Goal: Find specific page/section: Find specific page/section

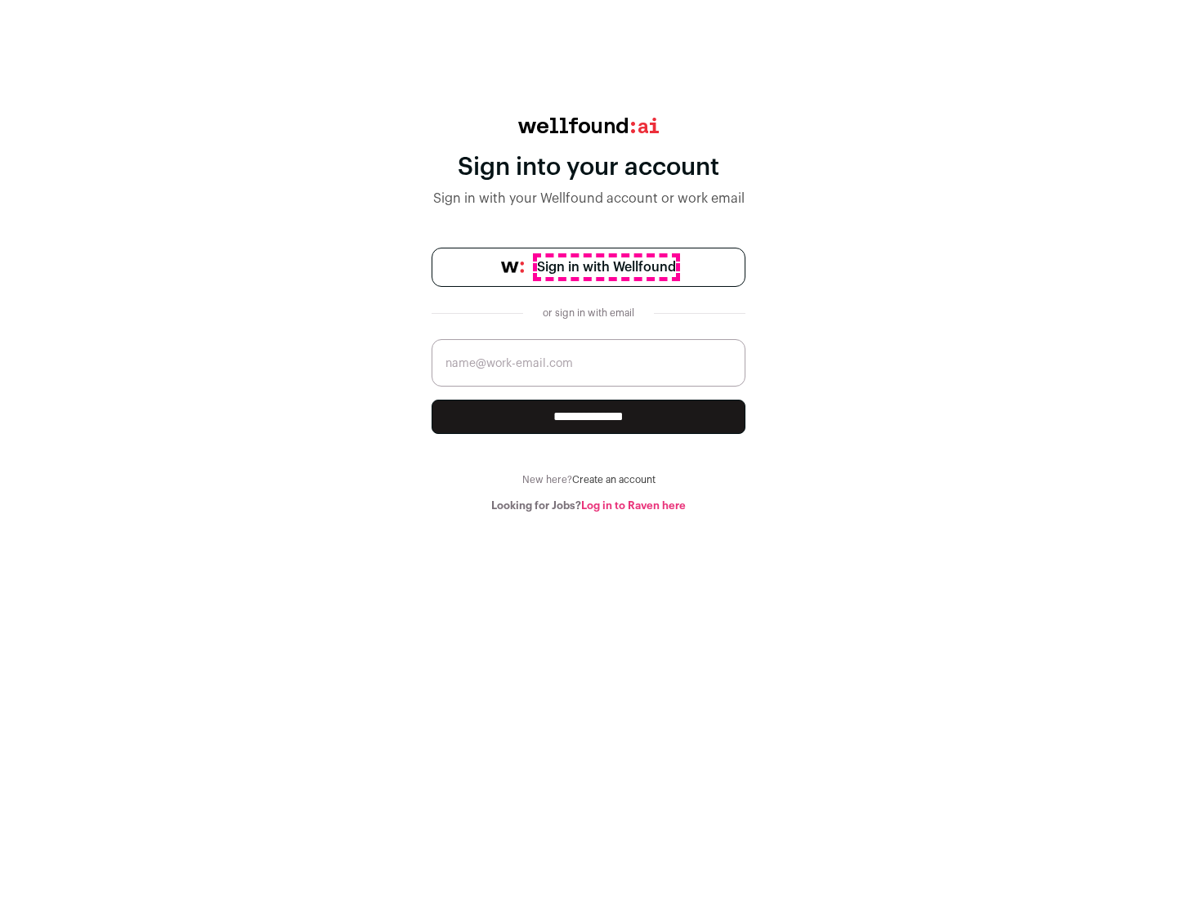
click at [606, 267] on span "Sign in with Wellfound" at bounding box center [606, 267] width 139 height 20
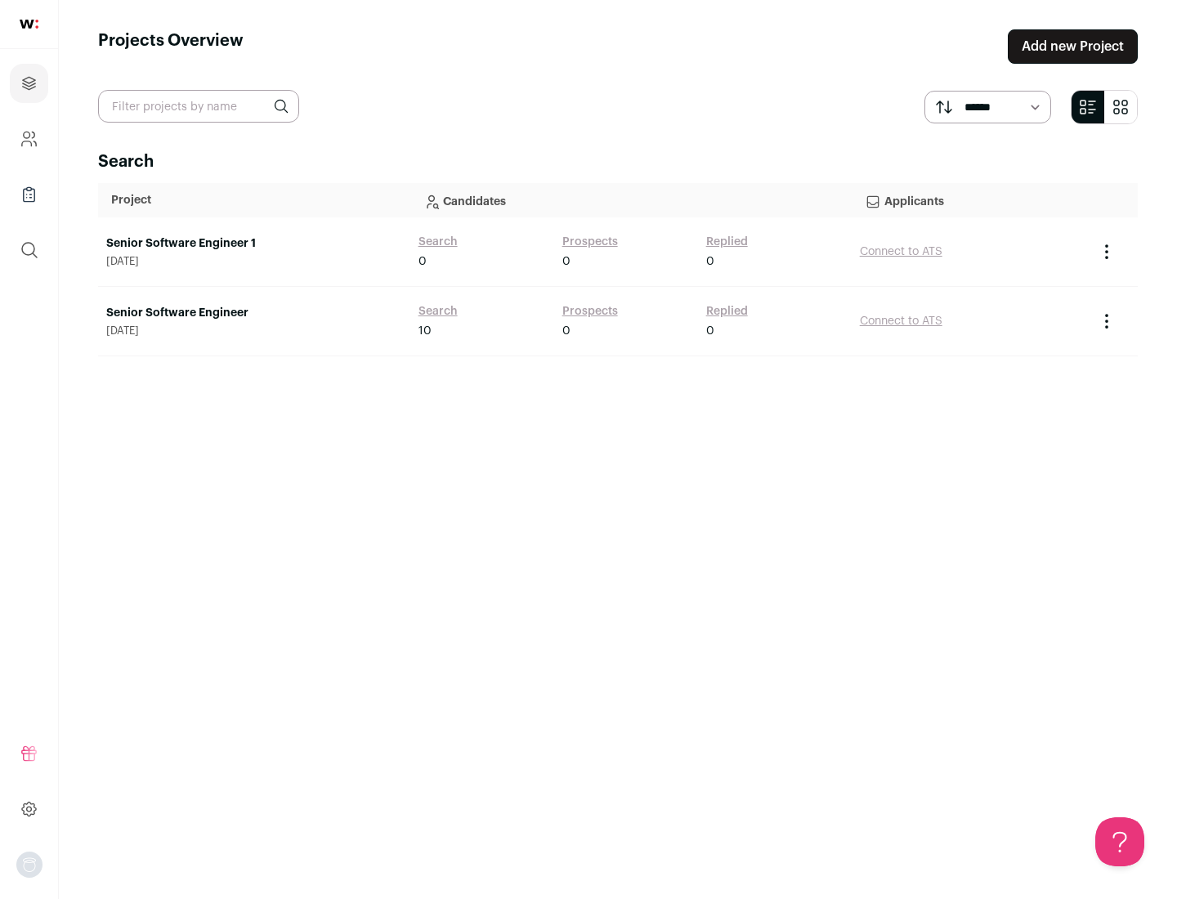
click at [253, 313] on link "Senior Software Engineer" at bounding box center [254, 313] width 296 height 16
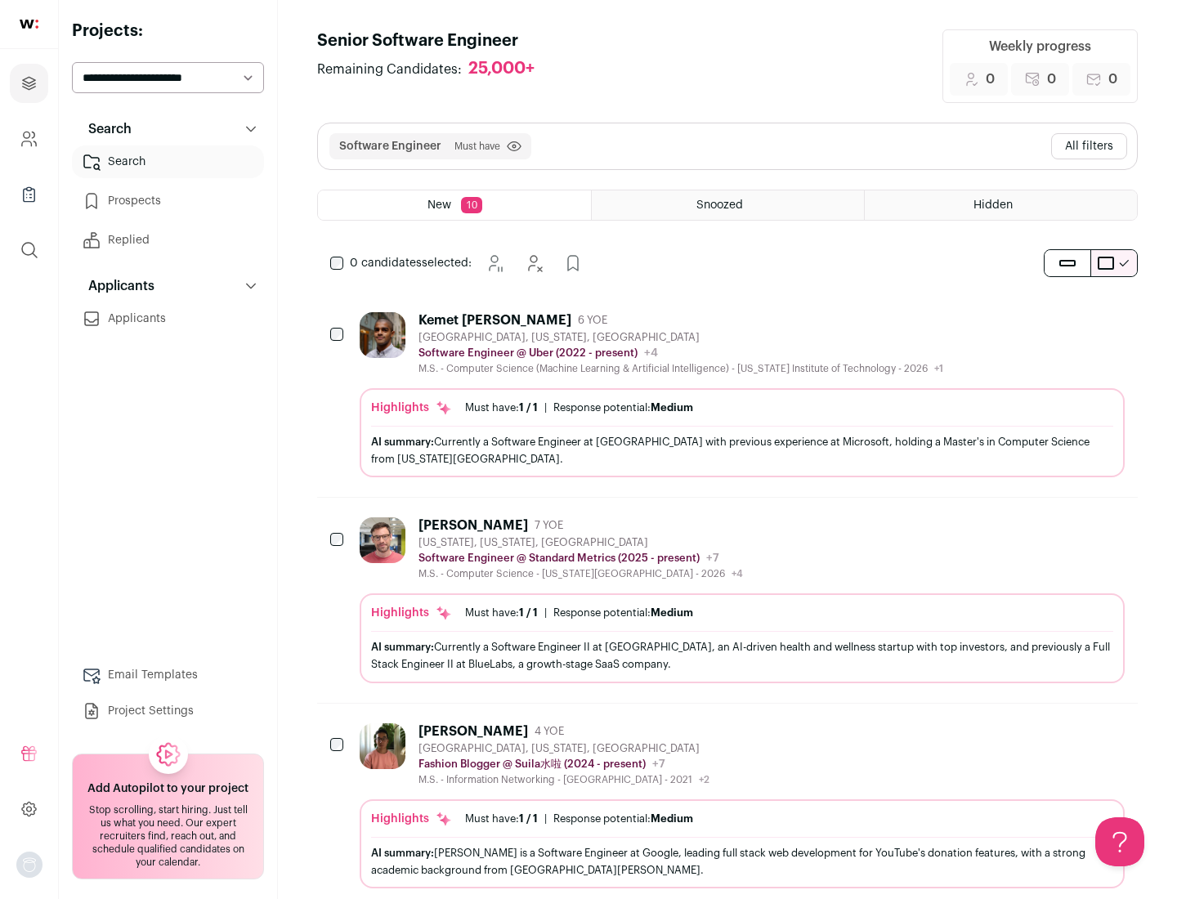
click at [727, 395] on div "Highlights Must have: 1 / 1 How many must haves have been fulfilled? | Response…" at bounding box center [742, 432] width 765 height 89
